Goal: Check status: Check status

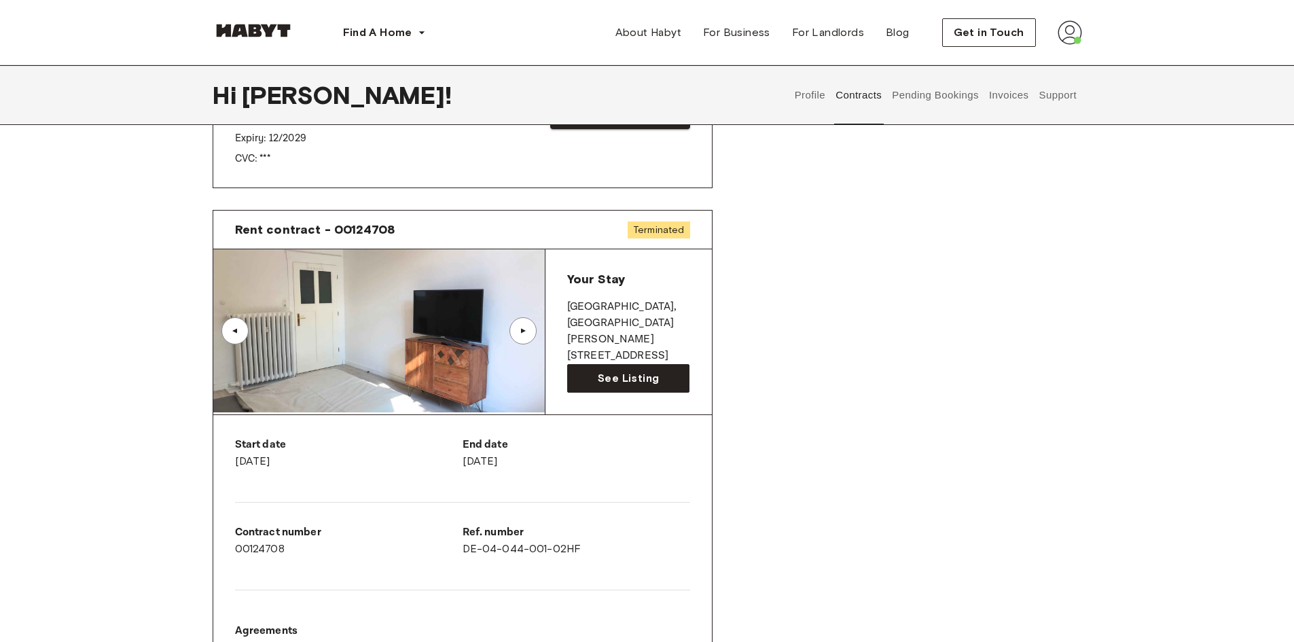
scroll to position [543, 0]
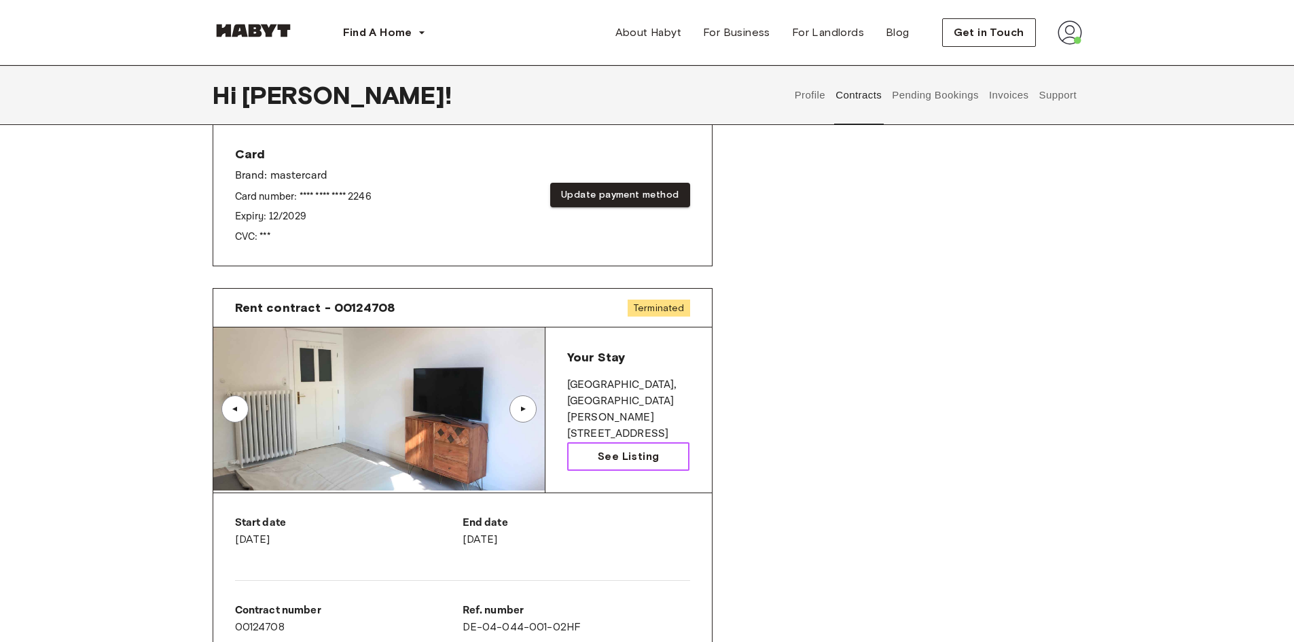
click at [607, 455] on span "See Listing" at bounding box center [628, 456] width 61 height 16
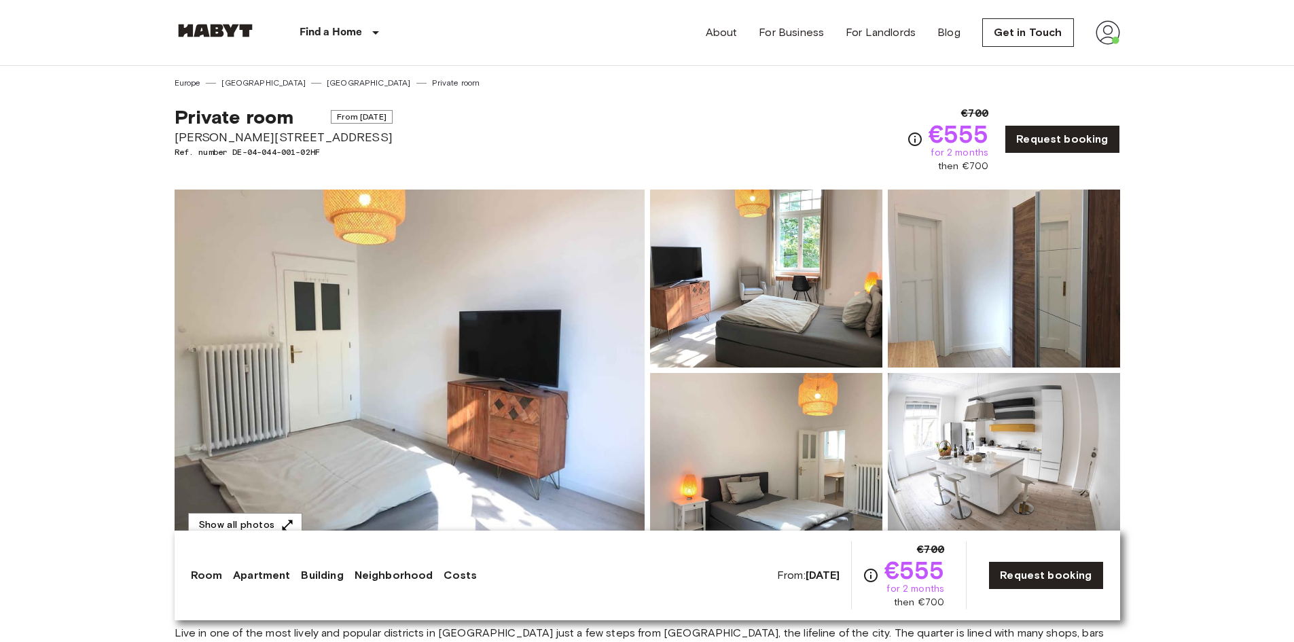
click at [1114, 30] on img at bounding box center [1108, 32] width 24 height 24
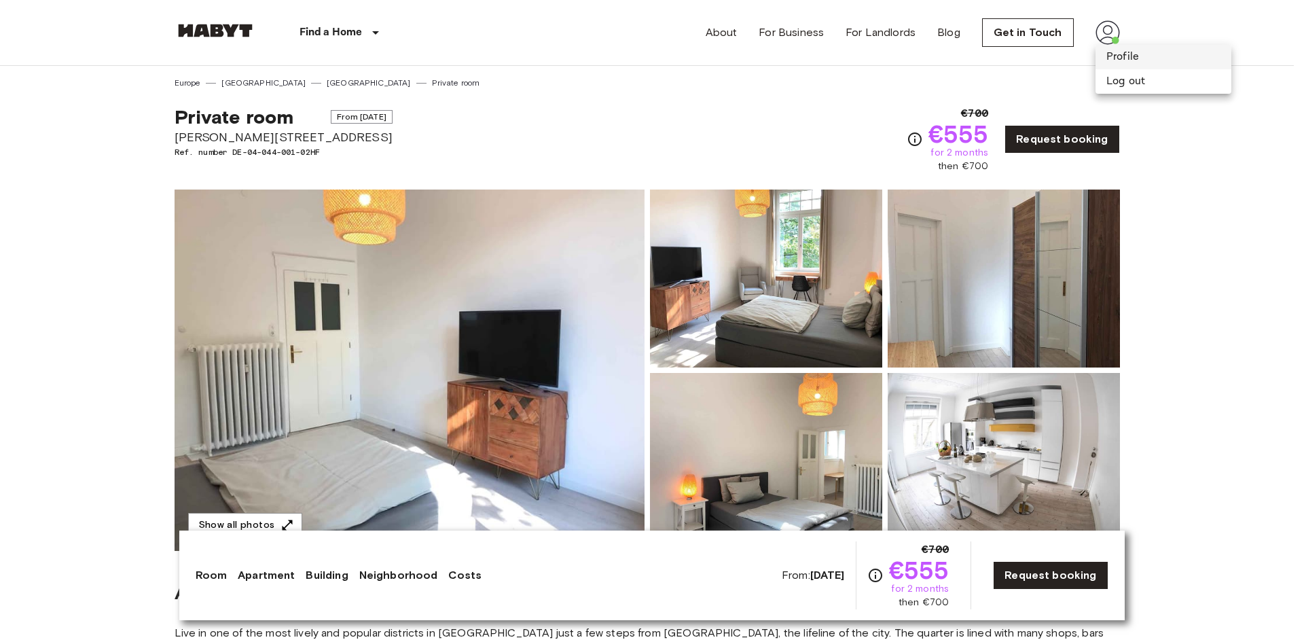
click at [1117, 53] on li "Profile" at bounding box center [1164, 57] width 136 height 24
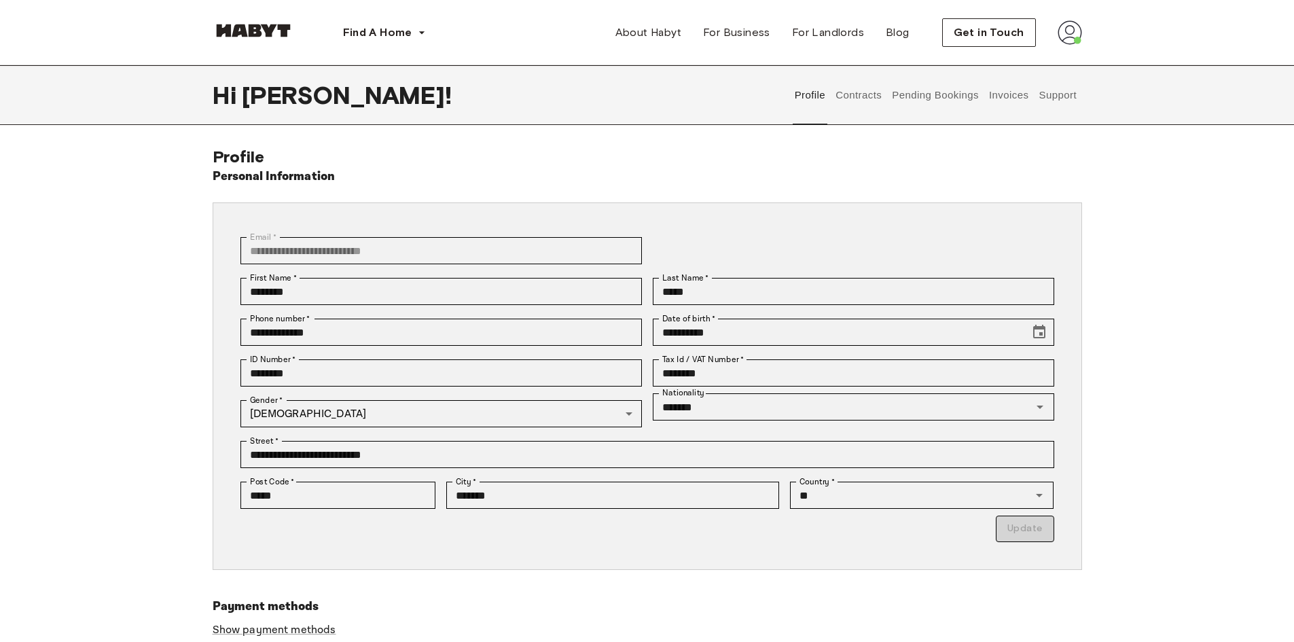
click at [857, 102] on button "Contracts" at bounding box center [859, 95] width 50 height 60
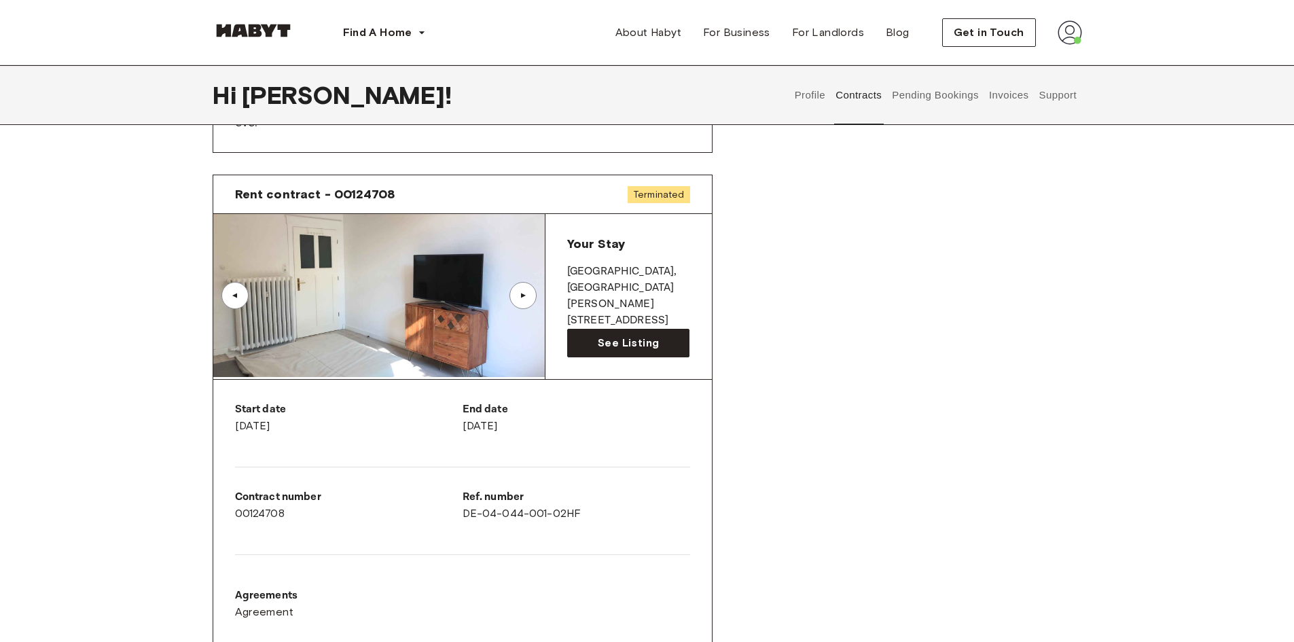
scroll to position [468, 0]
